Goal: Navigation & Orientation: Find specific page/section

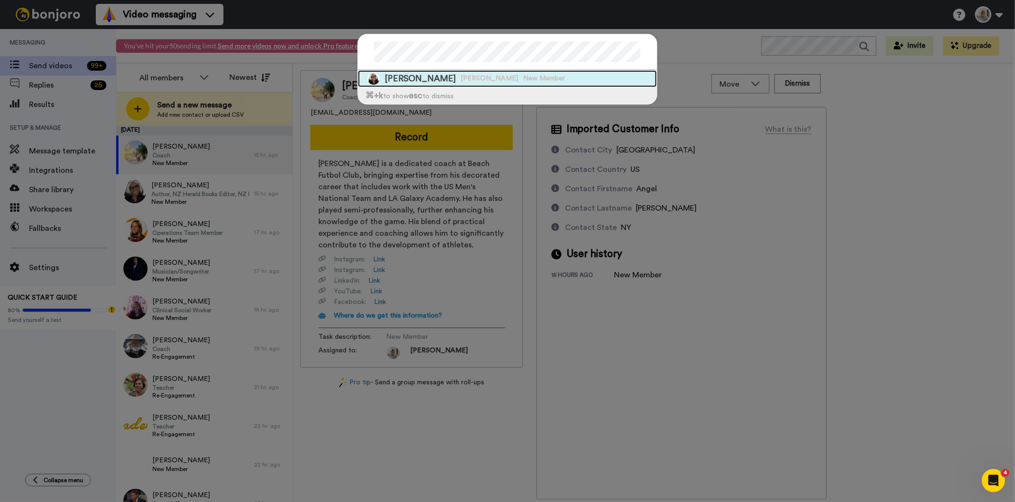
click at [523, 82] on span "New Member" at bounding box center [544, 79] width 42 height 10
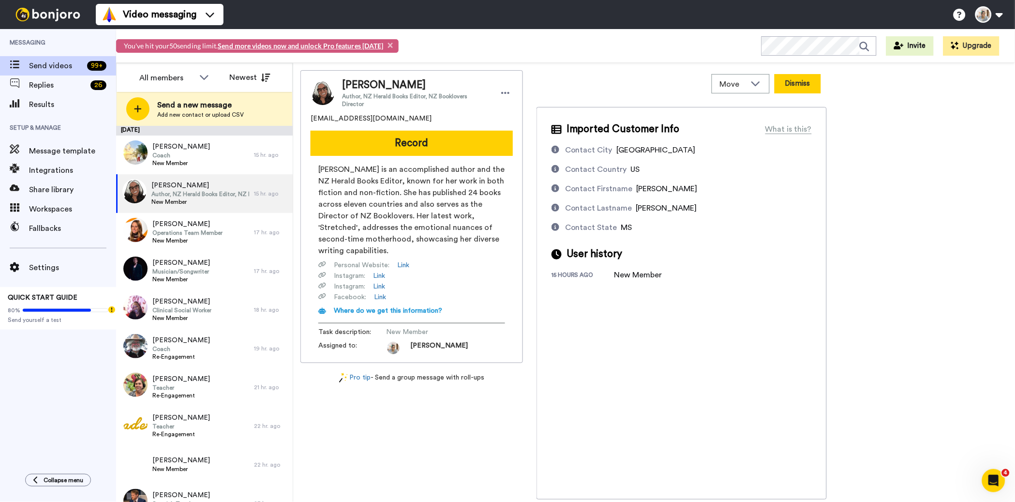
click at [800, 84] on button "Dismiss" at bounding box center [797, 83] width 46 height 19
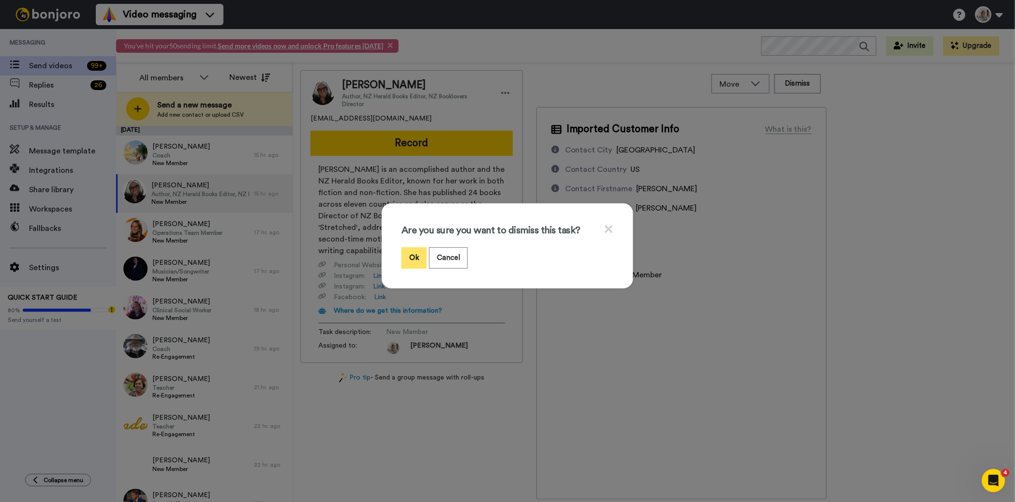
click at [401, 258] on button "Ok" at bounding box center [413, 257] width 25 height 21
